Goal: Task Accomplishment & Management: Manage account settings

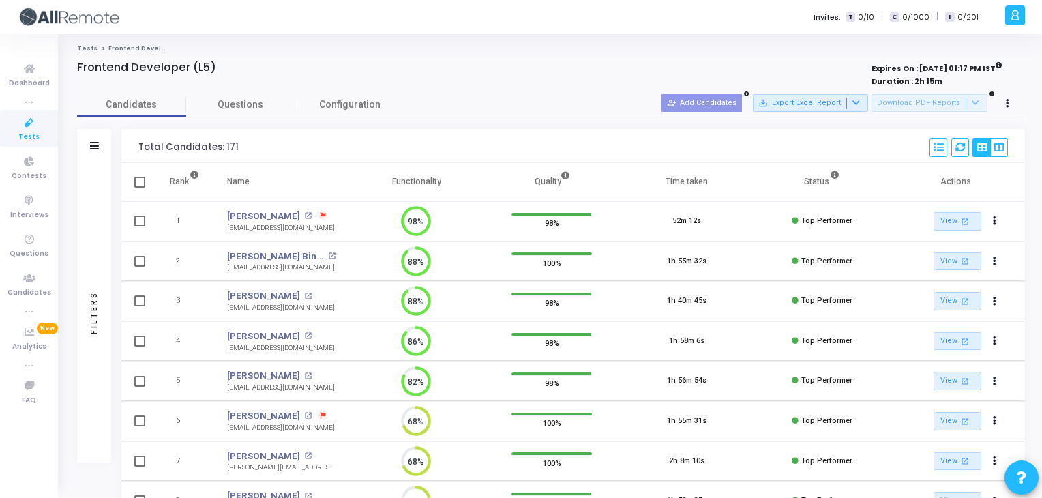
click at [98, 140] on div "Filters" at bounding box center [94, 146] width 34 height 34
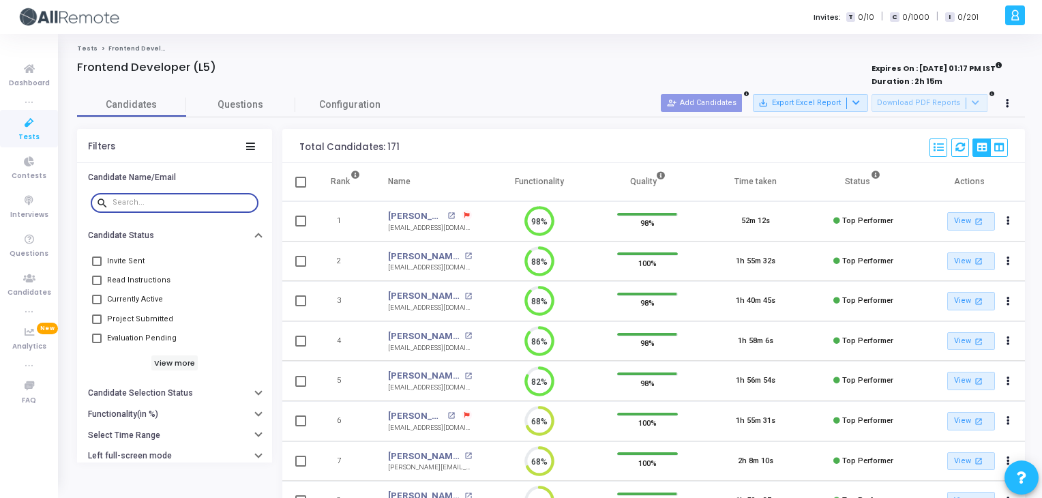
click at [217, 200] on input "text" at bounding box center [182, 202] width 140 height 8
type input "h"
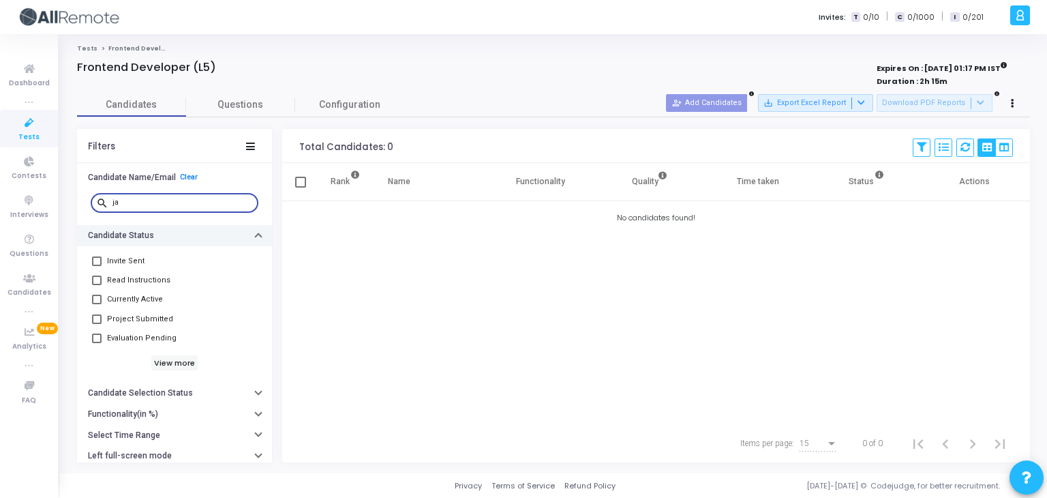
type input "j"
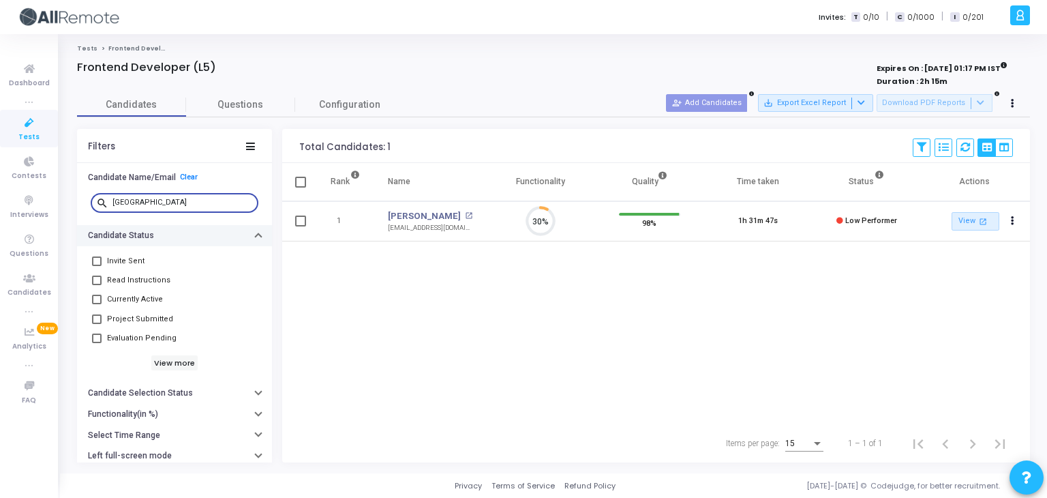
scroll to position [28, 35]
type input "milan"
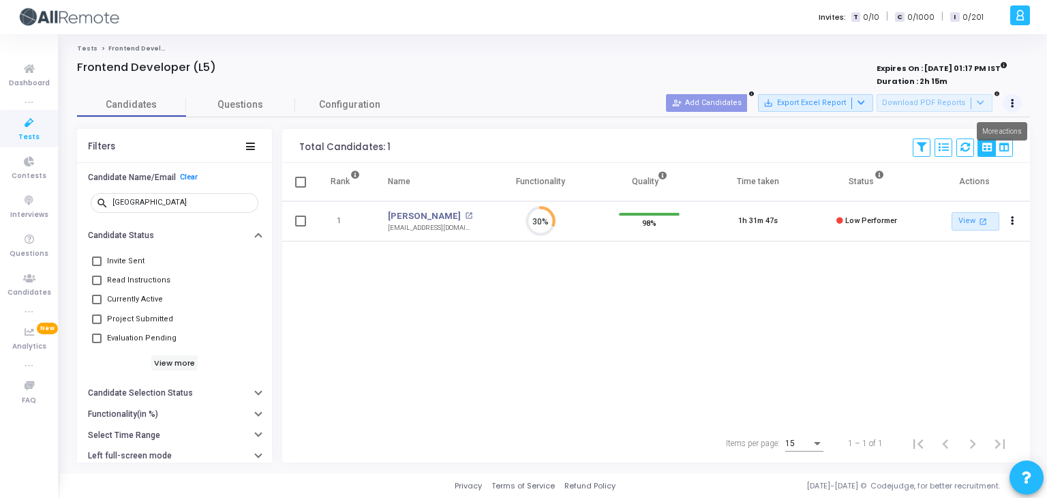
click at [1009, 105] on button at bounding box center [1013, 103] width 19 height 19
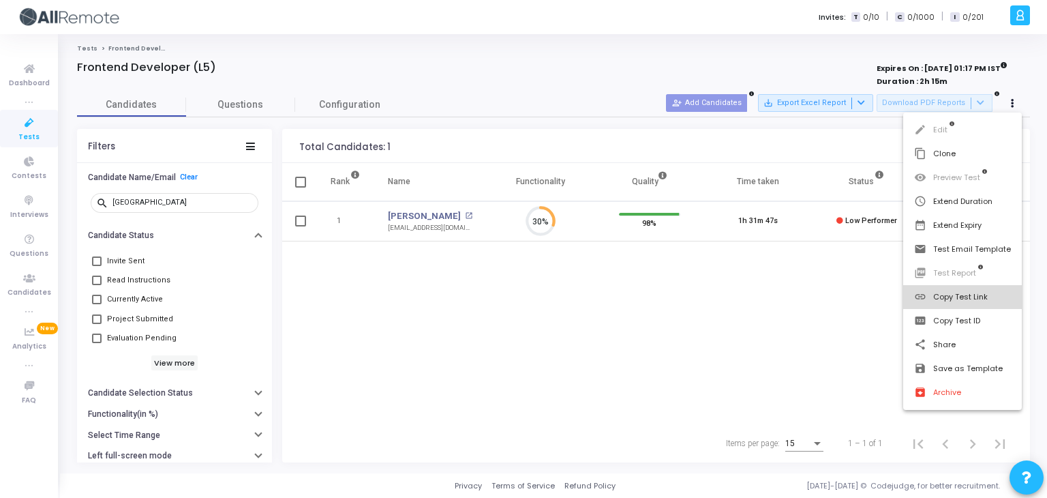
click at [966, 295] on button "link Copy Test Link" at bounding box center [962, 297] width 119 height 24
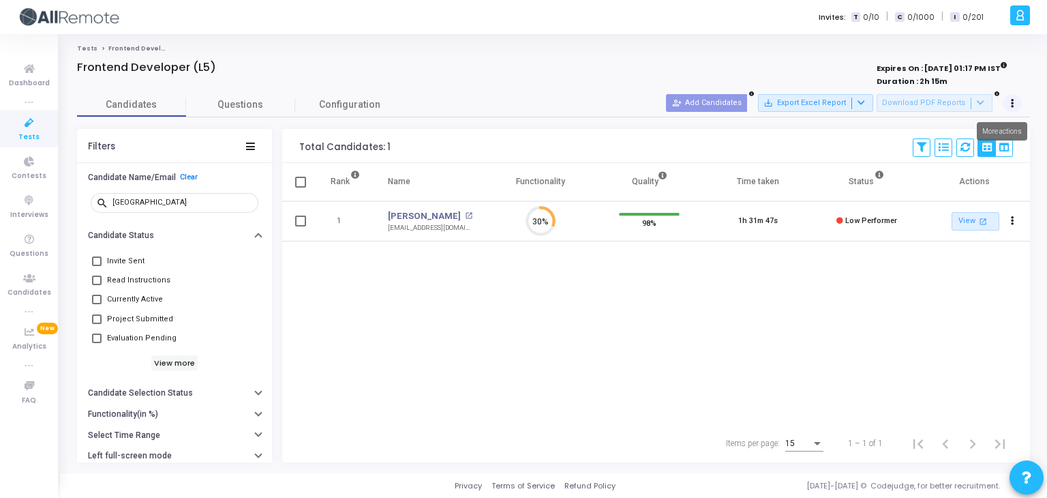
click at [1011, 104] on icon at bounding box center [1012, 103] width 3 height 7
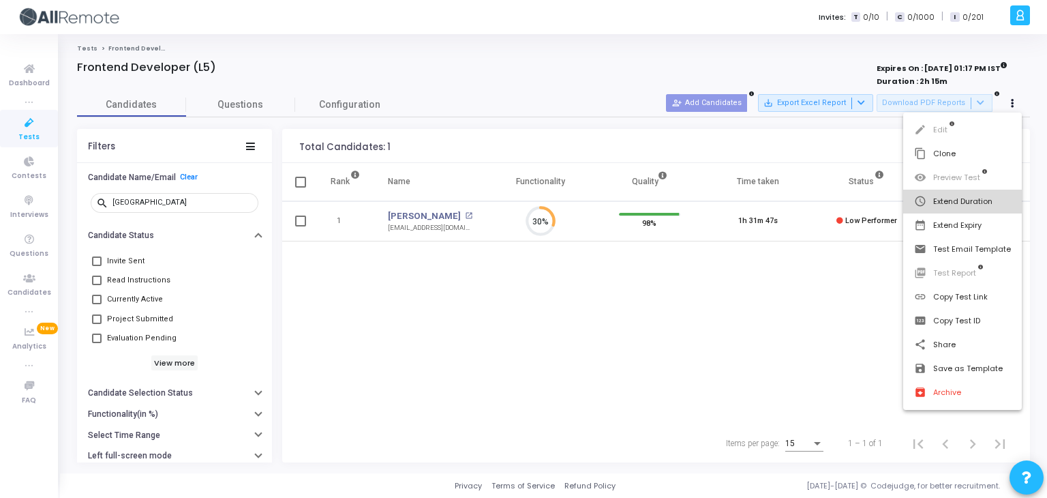
click at [974, 203] on button "schedule Extend Duration" at bounding box center [962, 202] width 119 height 24
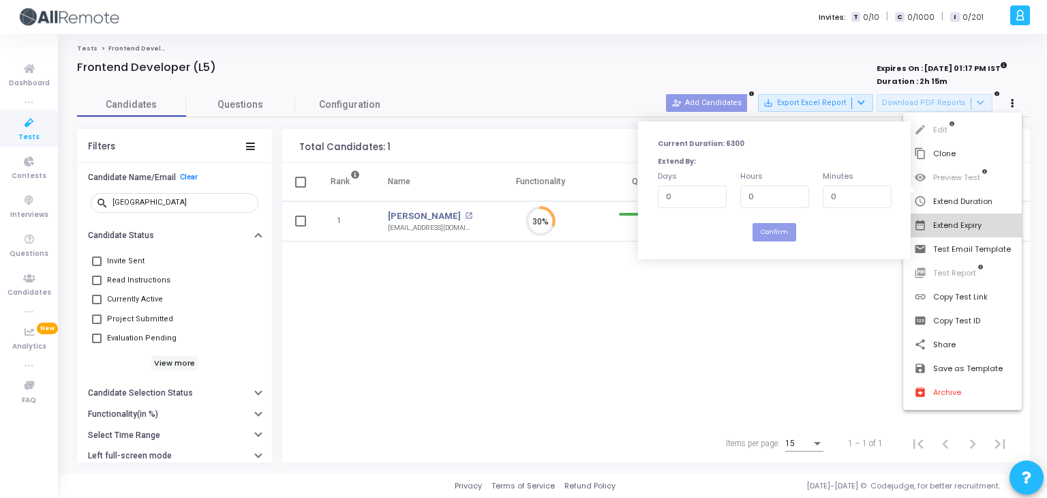
click at [956, 228] on button "date_range Extend Expiry" at bounding box center [962, 225] width 119 height 24
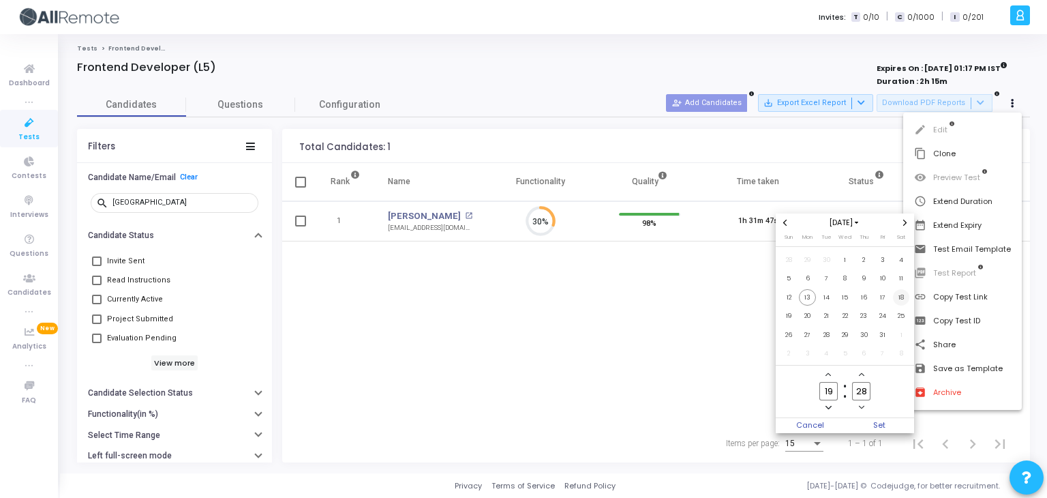
click at [903, 295] on span "18" at bounding box center [901, 297] width 17 height 17
click at [828, 405] on icon "Minus a hour" at bounding box center [828, 406] width 5 height 5
click at [828, 377] on icon "Add a hour" at bounding box center [828, 374] width 5 height 5
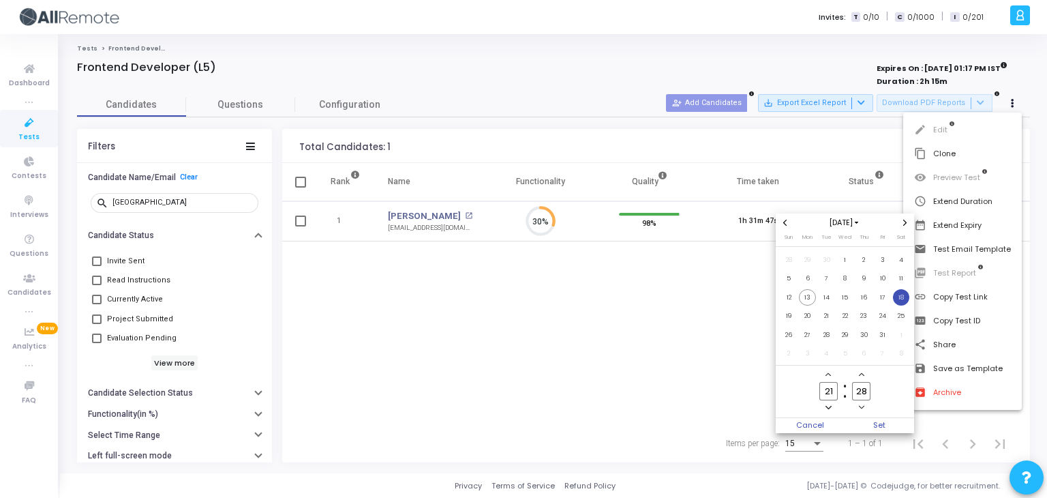
click at [828, 377] on icon "Add a hour" at bounding box center [828, 374] width 5 height 5
type input "23"
click at [863, 375] on icon "Add a minute" at bounding box center [861, 374] width 5 height 3
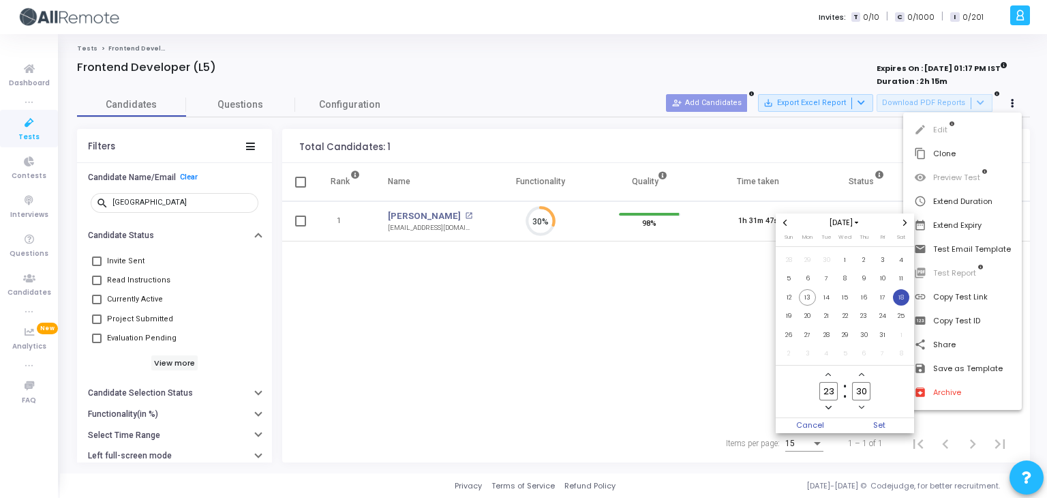
click at [863, 375] on icon "Add a minute" at bounding box center [861, 374] width 5 height 3
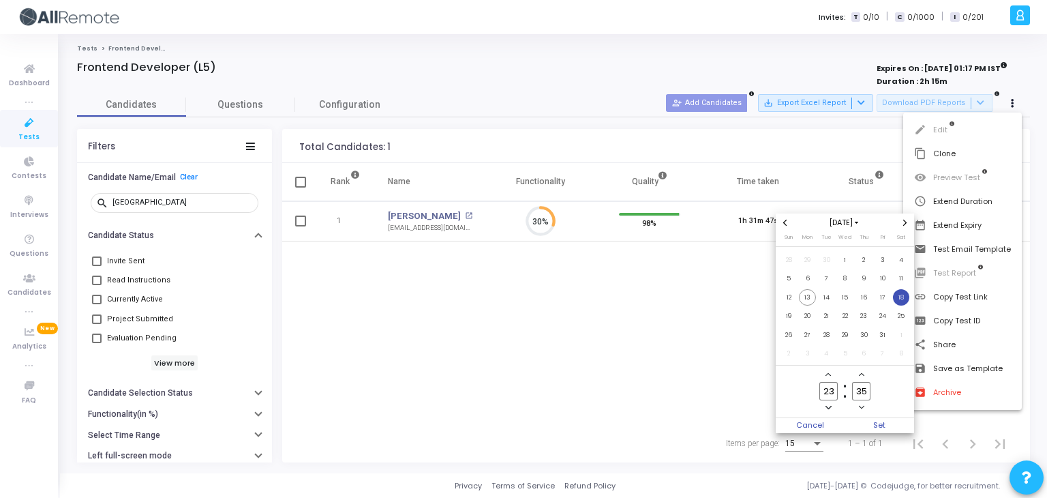
click at [863, 375] on icon "Add a minute" at bounding box center [861, 374] width 5 height 3
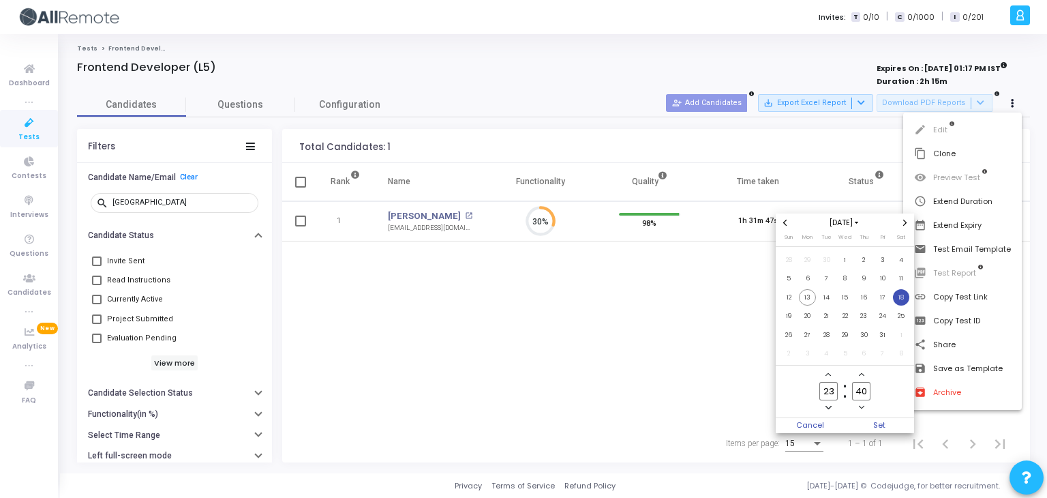
click at [863, 375] on icon "Add a minute" at bounding box center [861, 374] width 5 height 3
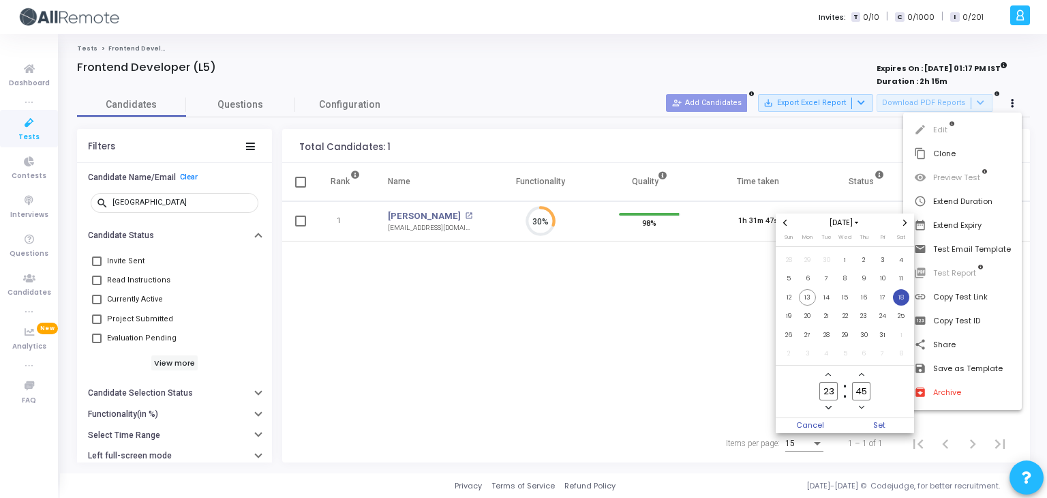
click at [863, 375] on icon "Add a minute" at bounding box center [861, 374] width 5 height 3
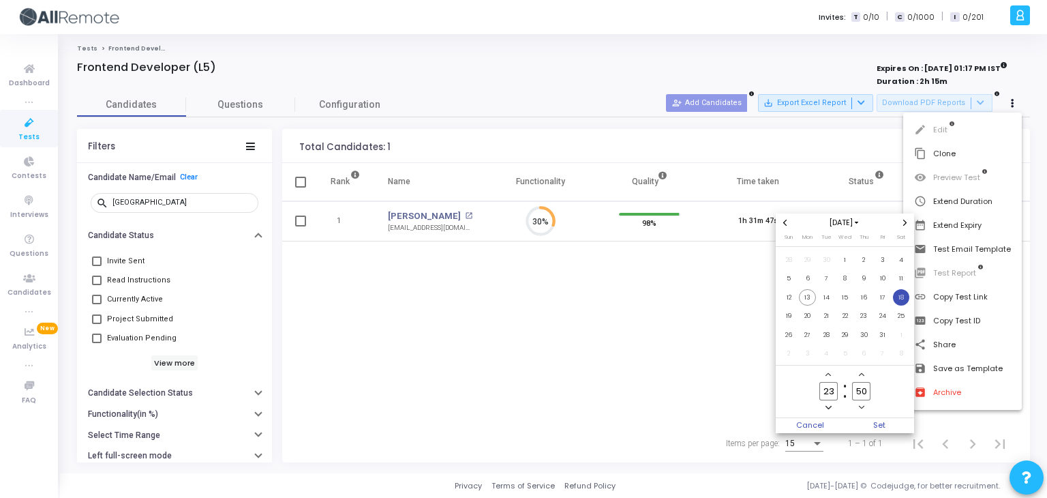
click at [863, 375] on icon "Add a minute" at bounding box center [861, 374] width 5 height 3
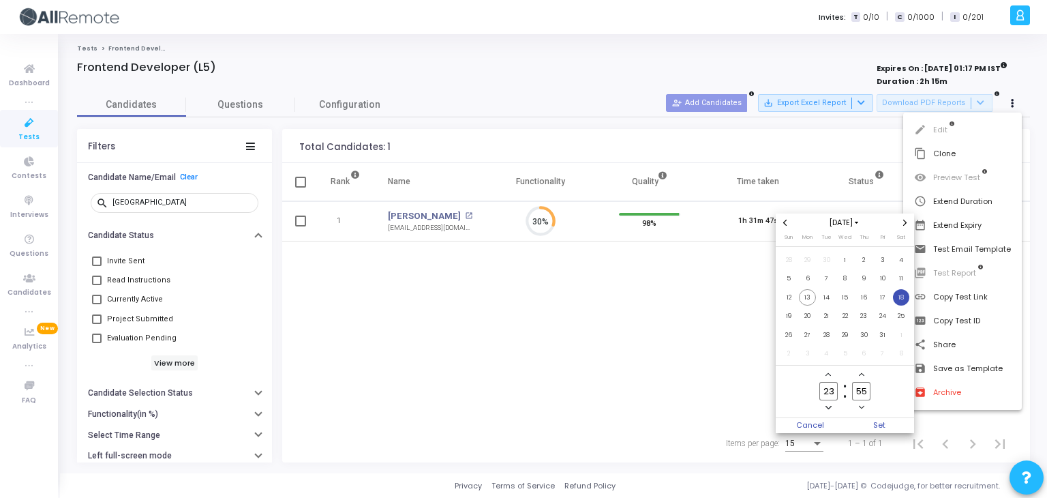
click at [863, 375] on icon "Add a minute" at bounding box center [861, 374] width 5 height 3
type input "59"
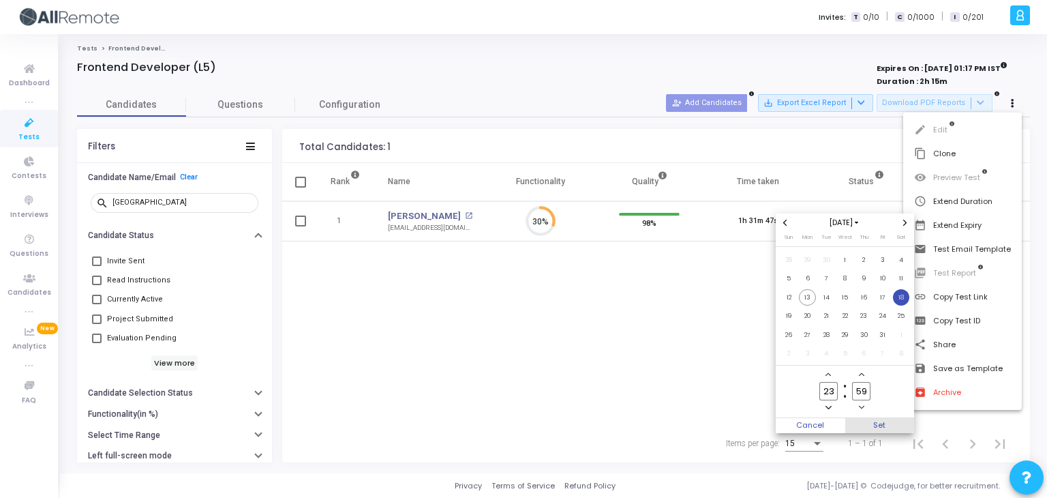
click at [880, 421] on span "Set" at bounding box center [880, 425] width 70 height 15
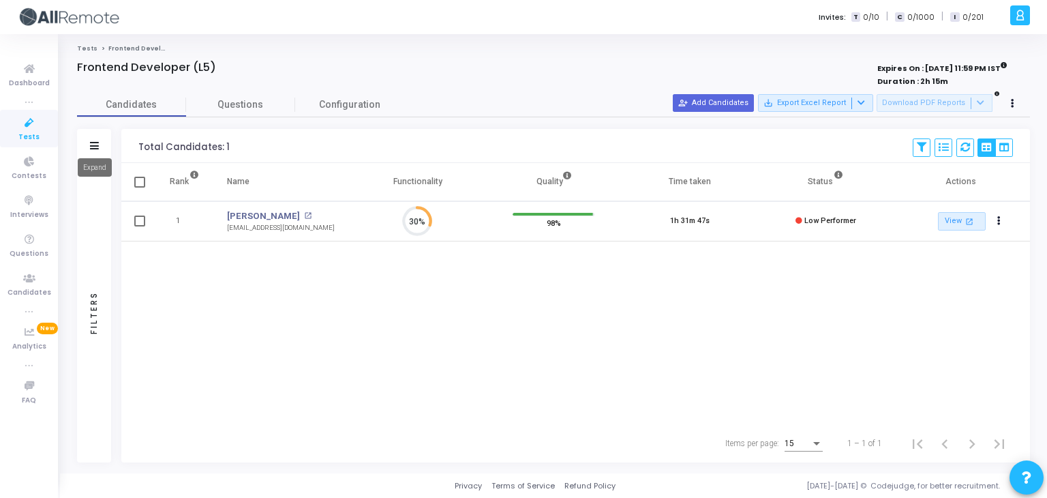
click at [97, 142] on icon at bounding box center [94, 145] width 9 height 7
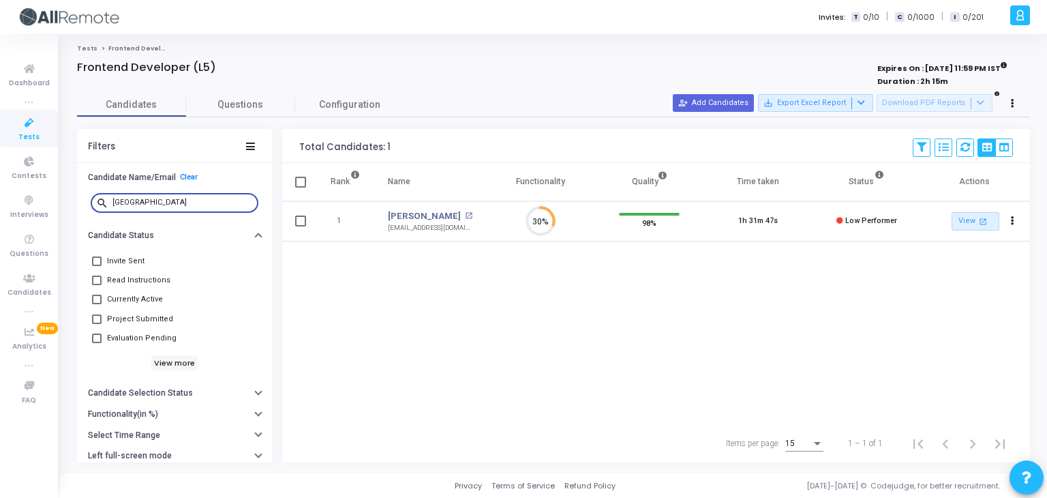
click at [160, 202] on input "milan" at bounding box center [182, 202] width 140 height 8
type input "m"
type input "swarn"
click at [459, 214] on link "Swarn Pallav Bhaskar" at bounding box center [424, 216] width 73 height 14
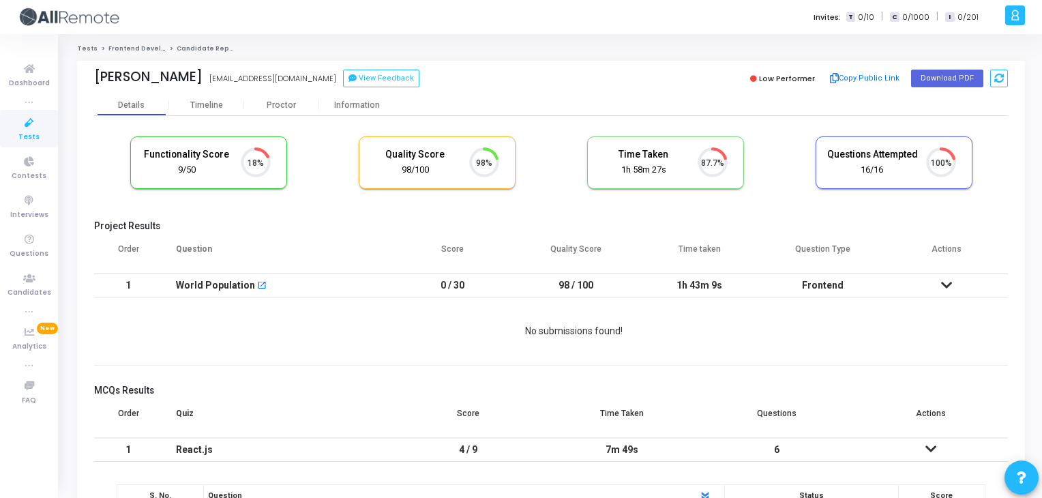
scroll to position [28, 35]
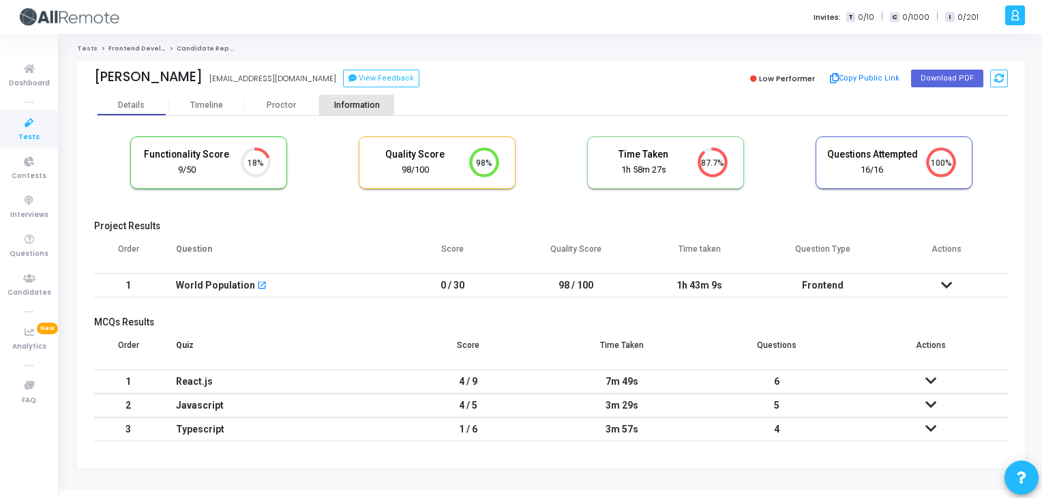
click at [366, 110] on div "Information" at bounding box center [356, 105] width 75 height 20
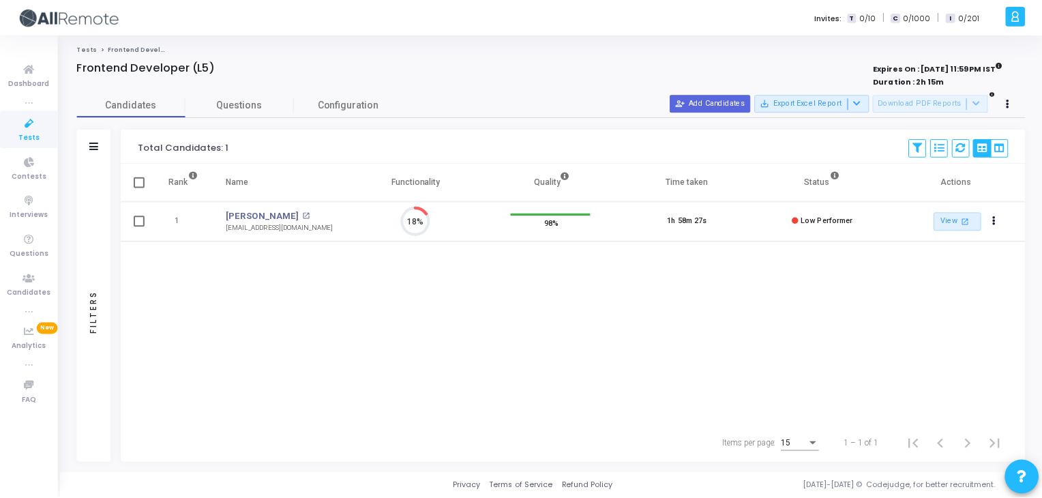
scroll to position [28, 35]
click at [93, 142] on icon at bounding box center [94, 145] width 9 height 7
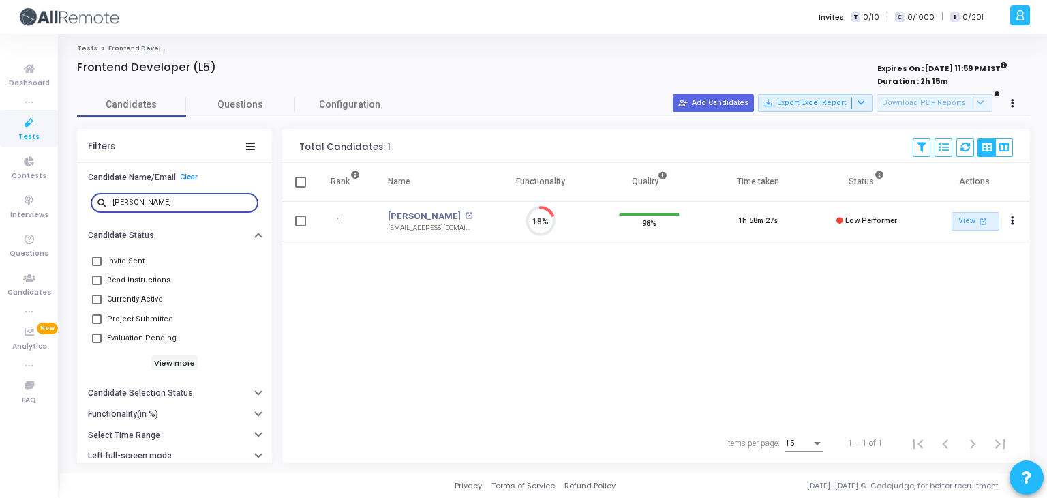
click at [179, 205] on input "swarn" at bounding box center [182, 202] width 140 height 8
type input "s"
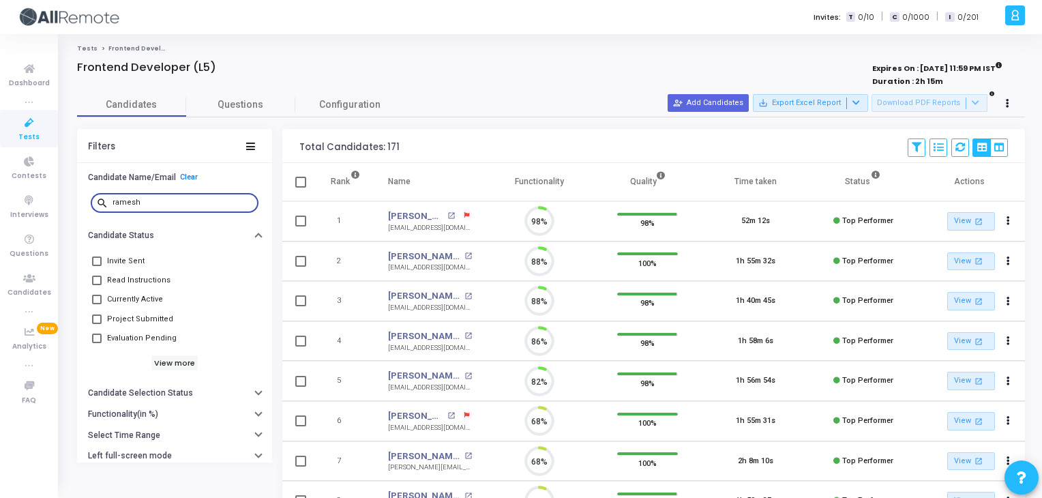
scroll to position [28, 35]
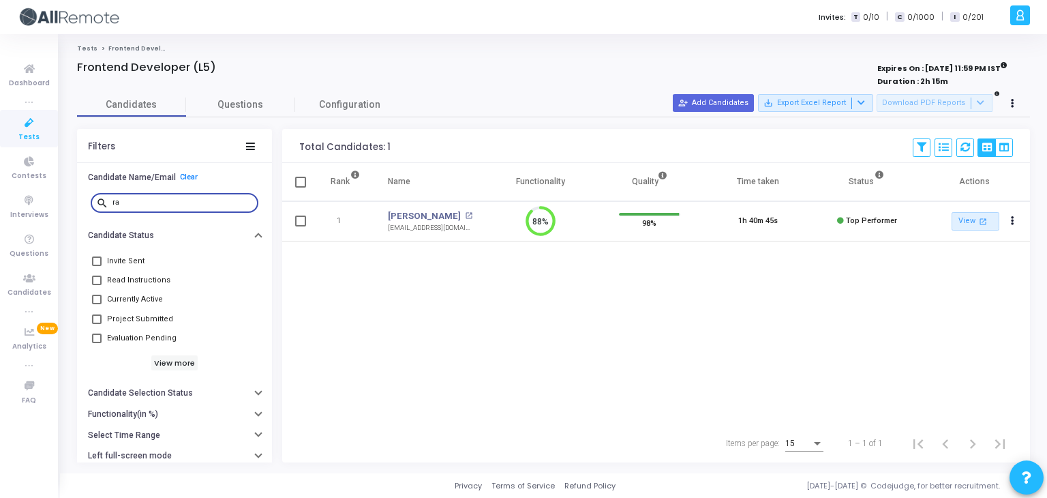
type input "r"
type input "v"
type input "a"
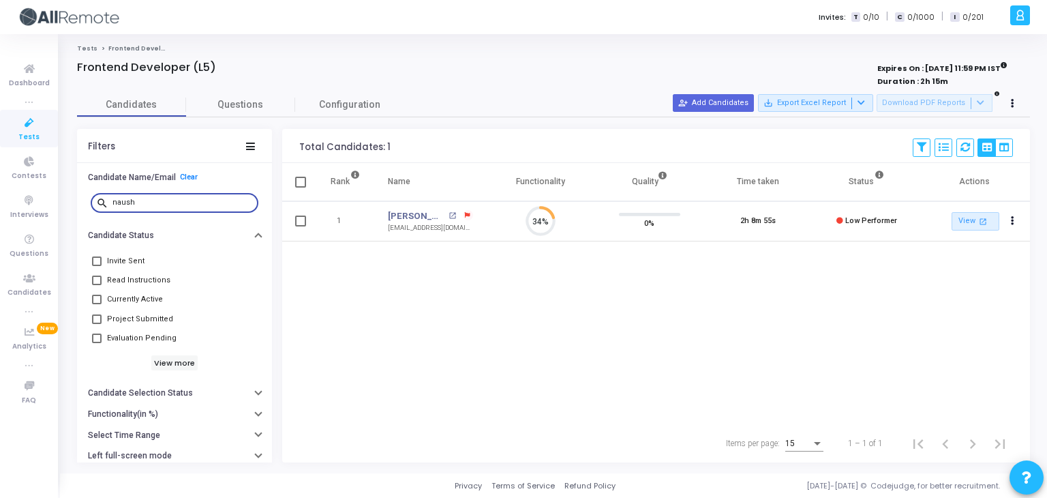
scroll to position [28, 35]
click at [162, 204] on input "naush" at bounding box center [182, 202] width 140 height 8
type input "n"
type input "salmaan"
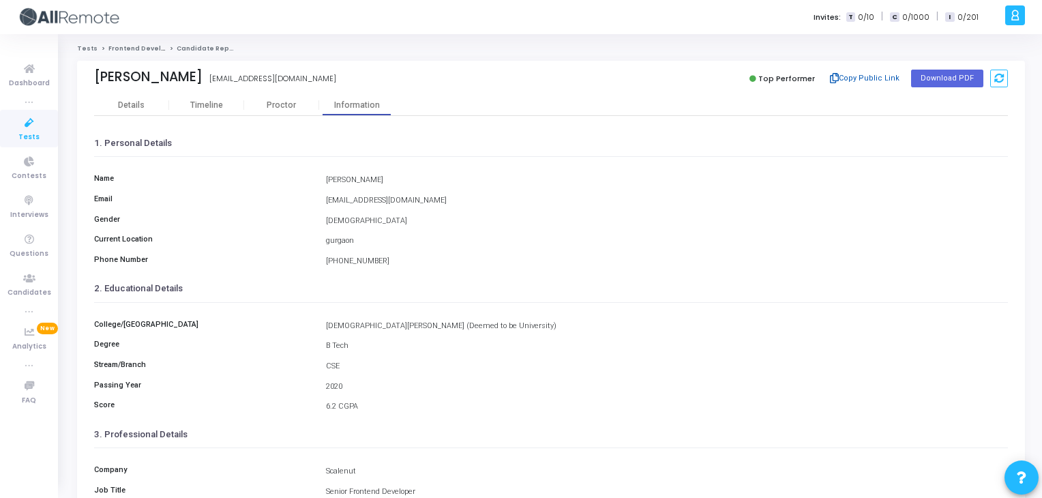
click at [877, 77] on button "Copy Public Link" at bounding box center [865, 78] width 78 height 20
